Goal: Navigation & Orientation: Understand site structure

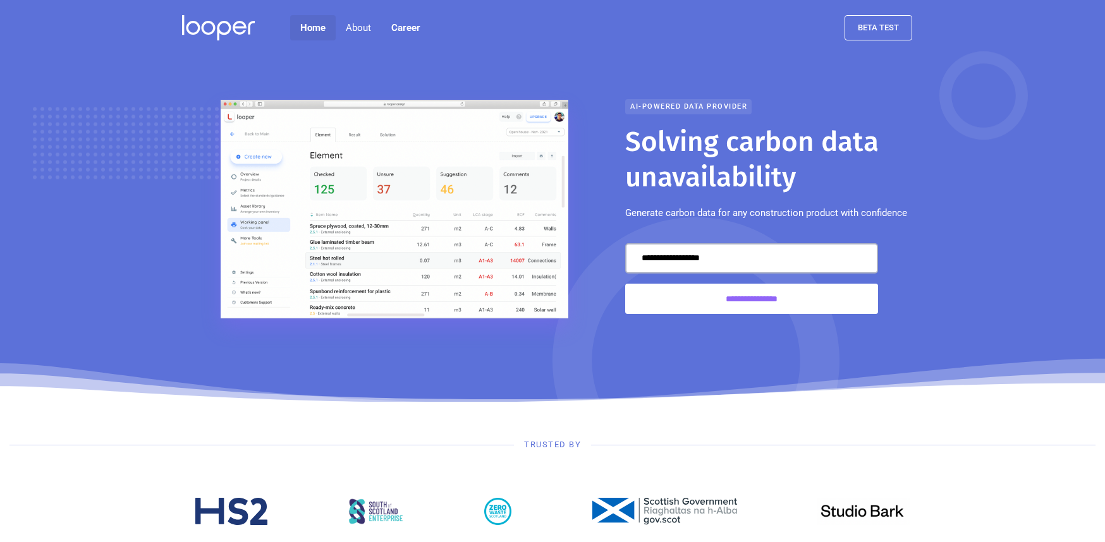
click at [317, 27] on link "Home" at bounding box center [312, 27] width 45 height 25
click at [361, 68] on link "About us" at bounding box center [363, 68] width 61 height 28
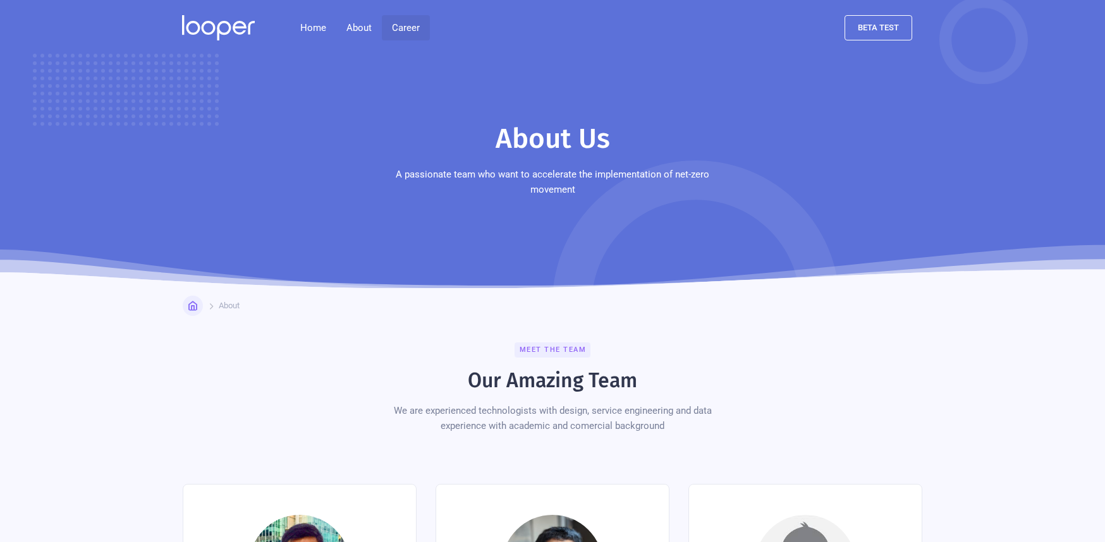
click at [411, 28] on link "Career" at bounding box center [406, 27] width 48 height 25
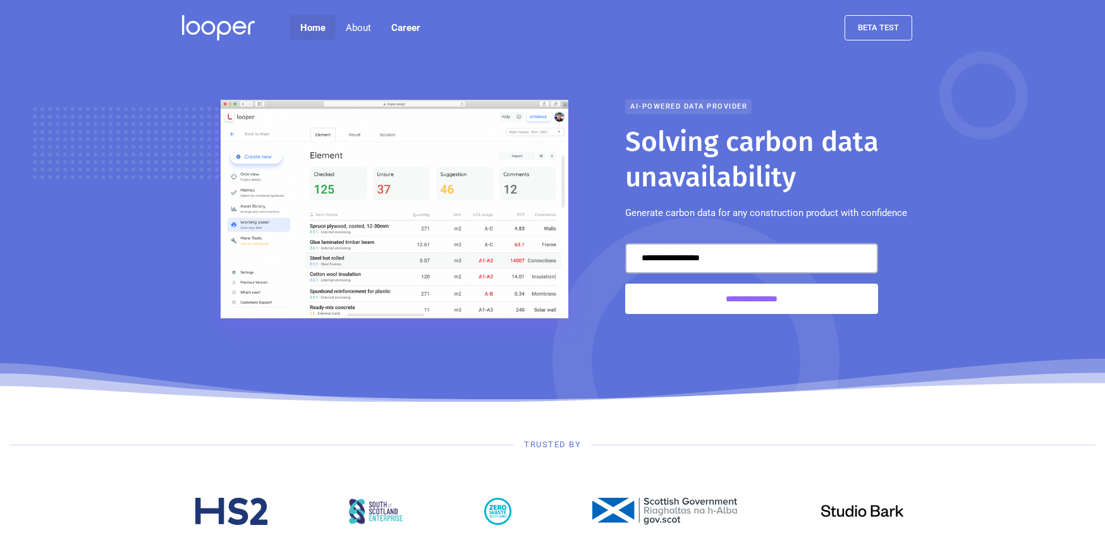
click at [306, 25] on link "Home" at bounding box center [312, 27] width 45 height 25
click at [310, 27] on link "Home" at bounding box center [312, 27] width 45 height 25
click at [351, 27] on div "About" at bounding box center [358, 27] width 25 height 15
click at [362, 68] on link "About us" at bounding box center [363, 68] width 61 height 28
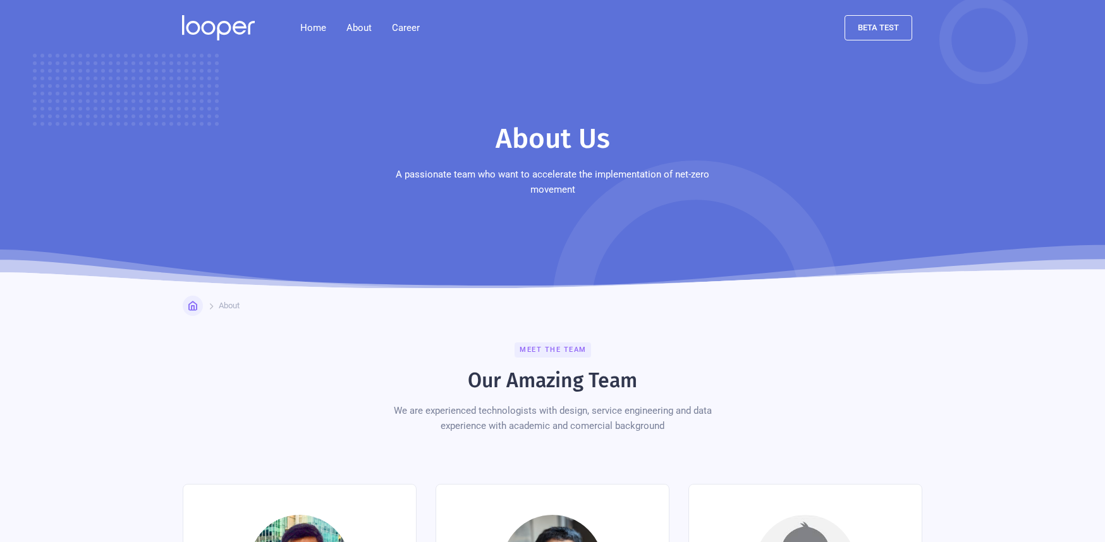
drag, startPoint x: 1104, startPoint y: 94, endPoint x: 1116, endPoint y: 189, distance: 96.2
click at [1104, 189] on html "Home About About us Contact Career beta test About Us A passionate team who wan…" at bounding box center [552, 271] width 1105 height 542
